Goal: Transaction & Acquisition: Purchase product/service

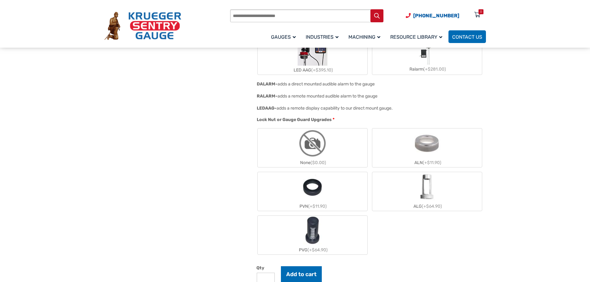
scroll to position [836, 0]
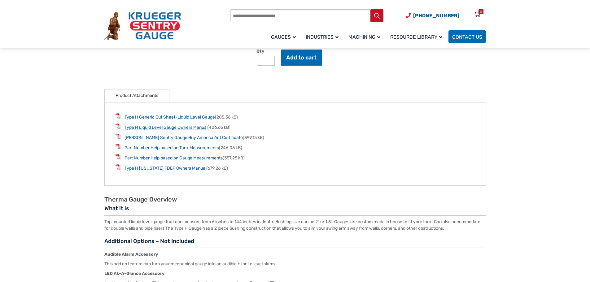
click at [174, 130] on link "Type H Liquid Level Gauge Owners Manual" at bounding box center [165, 127] width 83 height 5
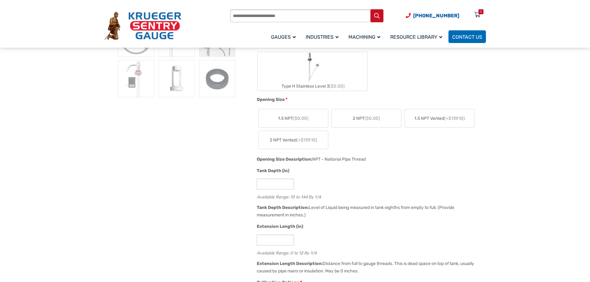
scroll to position [279, 0]
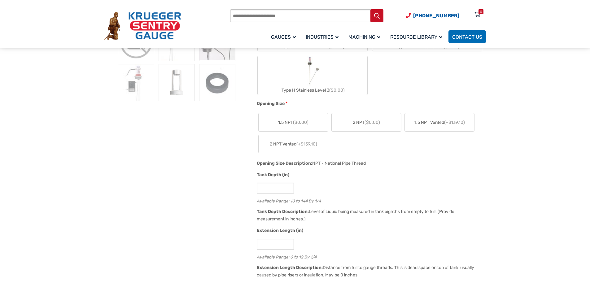
click at [299, 122] on span "($0.00)" at bounding box center [300, 122] width 15 height 5
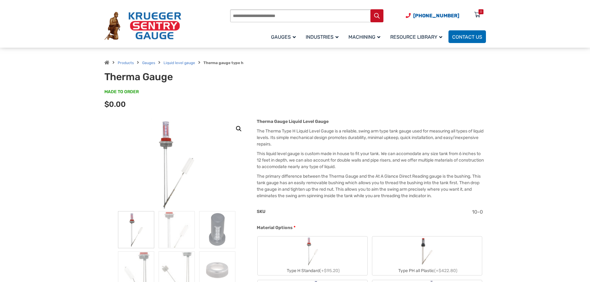
scroll to position [0, 0]
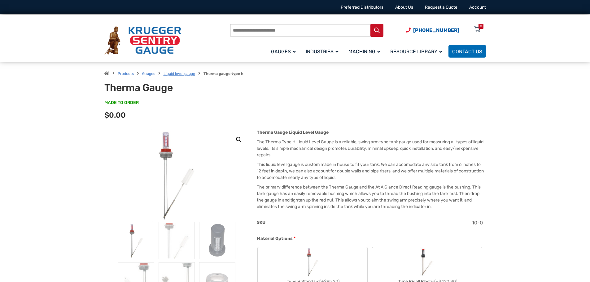
click at [180, 76] on link "Liquid level gauge" at bounding box center [180, 74] width 32 height 4
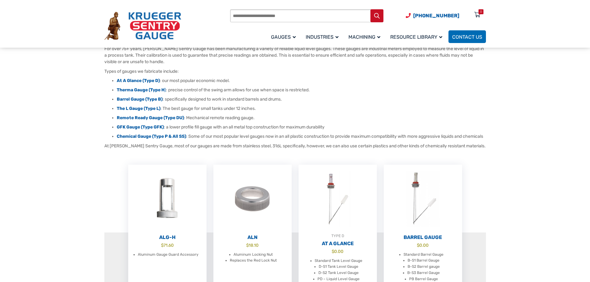
scroll to position [62, 0]
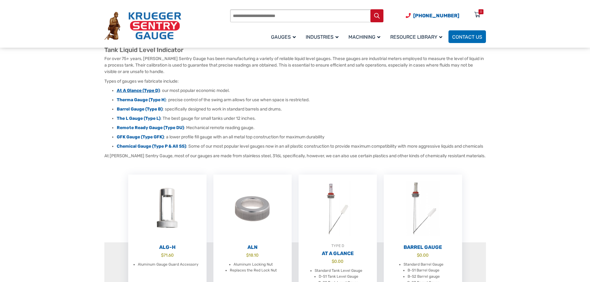
click at [135, 89] on strong "At A Glance (Type D)" at bounding box center [138, 90] width 43 height 5
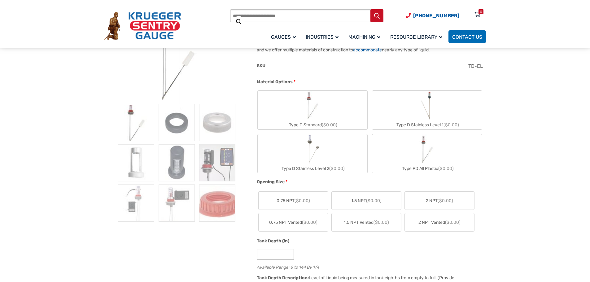
scroll to position [124, 0]
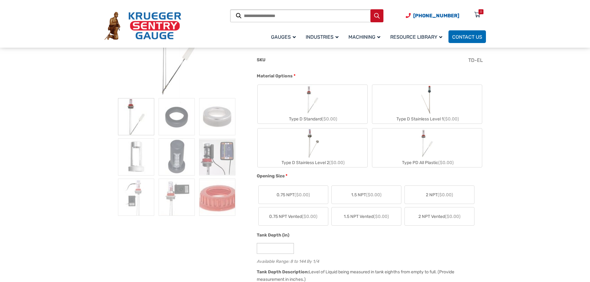
click at [358, 198] on label "1.5 NPT ($0.00)" at bounding box center [366, 195] width 69 height 18
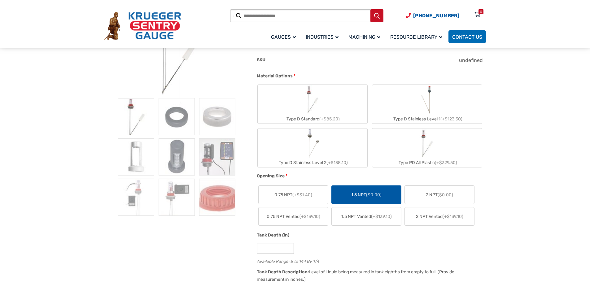
click at [376, 216] on span "(+$139.10)" at bounding box center [381, 216] width 21 height 5
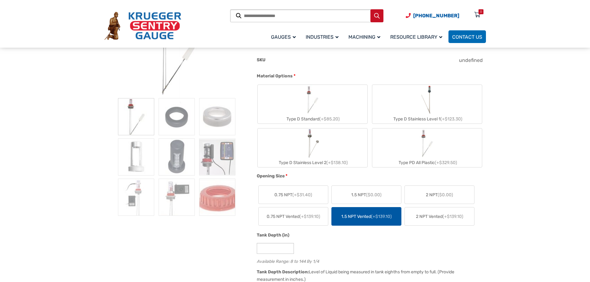
click at [376, 201] on label "1.5 NPT ($0.00)" at bounding box center [366, 195] width 69 height 18
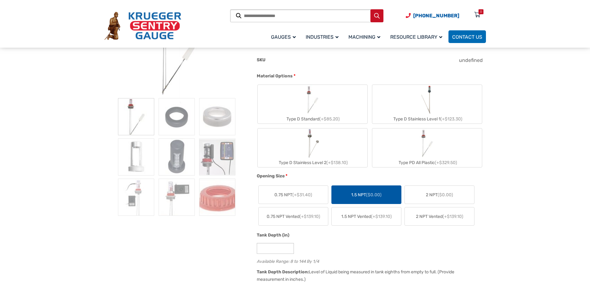
click at [378, 214] on span "(+$139.10)" at bounding box center [381, 216] width 21 height 5
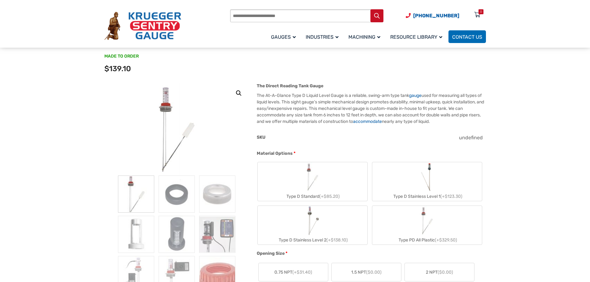
scroll to position [0, 0]
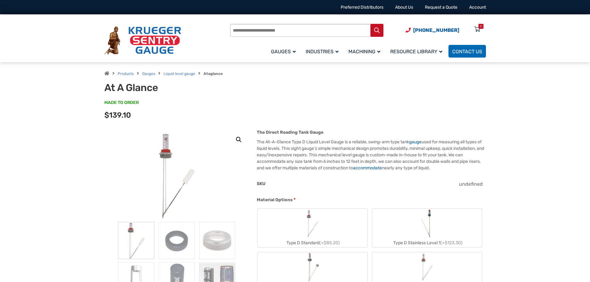
click at [259, 85] on div "At A Glance MADE TO ORDER SKU#: TD8-EL0 Product total $0.00 Options total $139.…" at bounding box center [295, 102] width 382 height 41
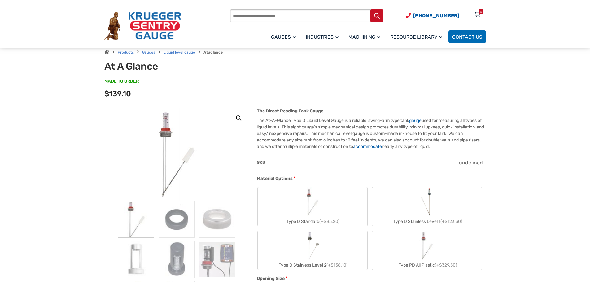
scroll to position [31, 0]
